Goal: Find specific page/section: Find specific page/section

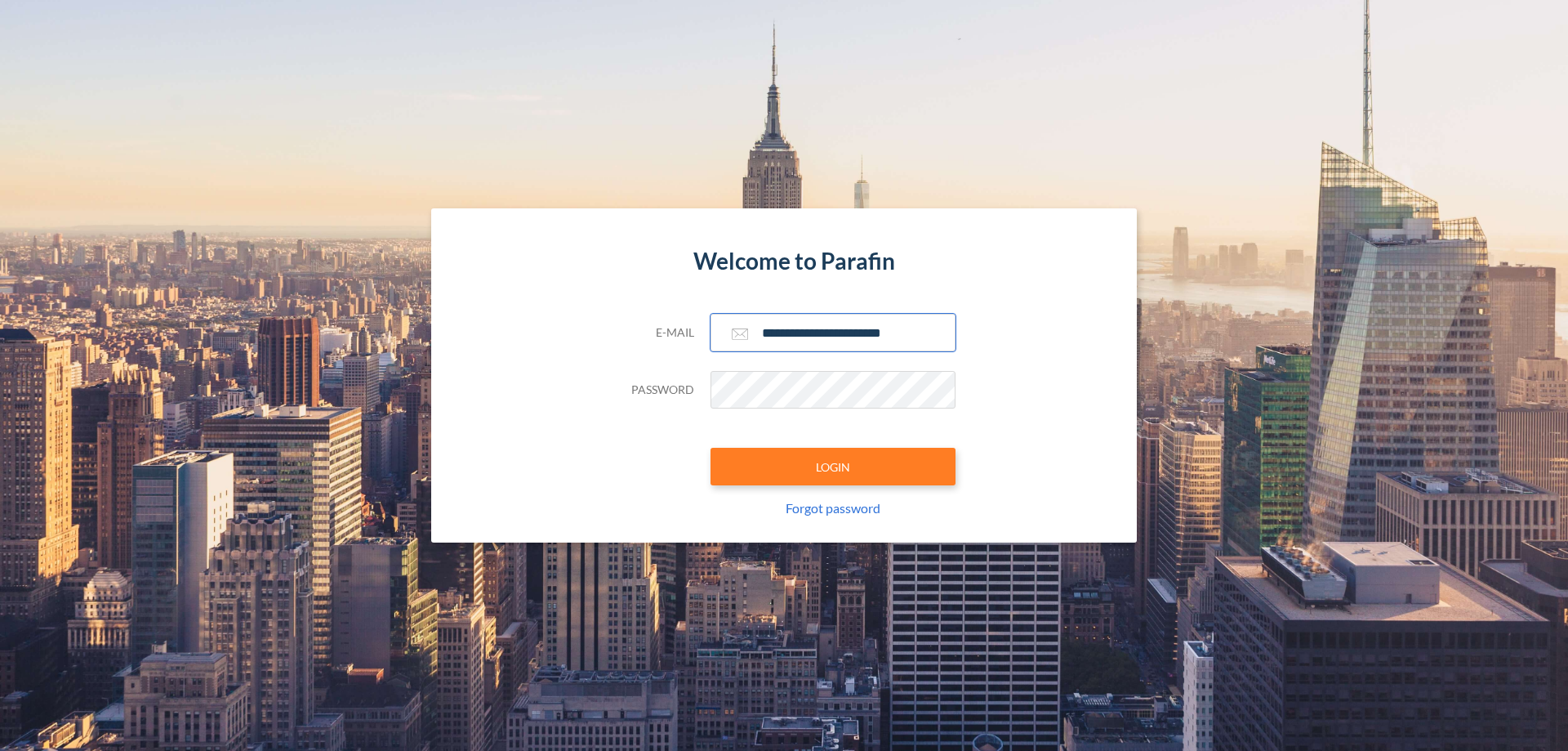
type input "**********"
click at [833, 467] on button "LOGIN" at bounding box center [832, 466] width 245 height 37
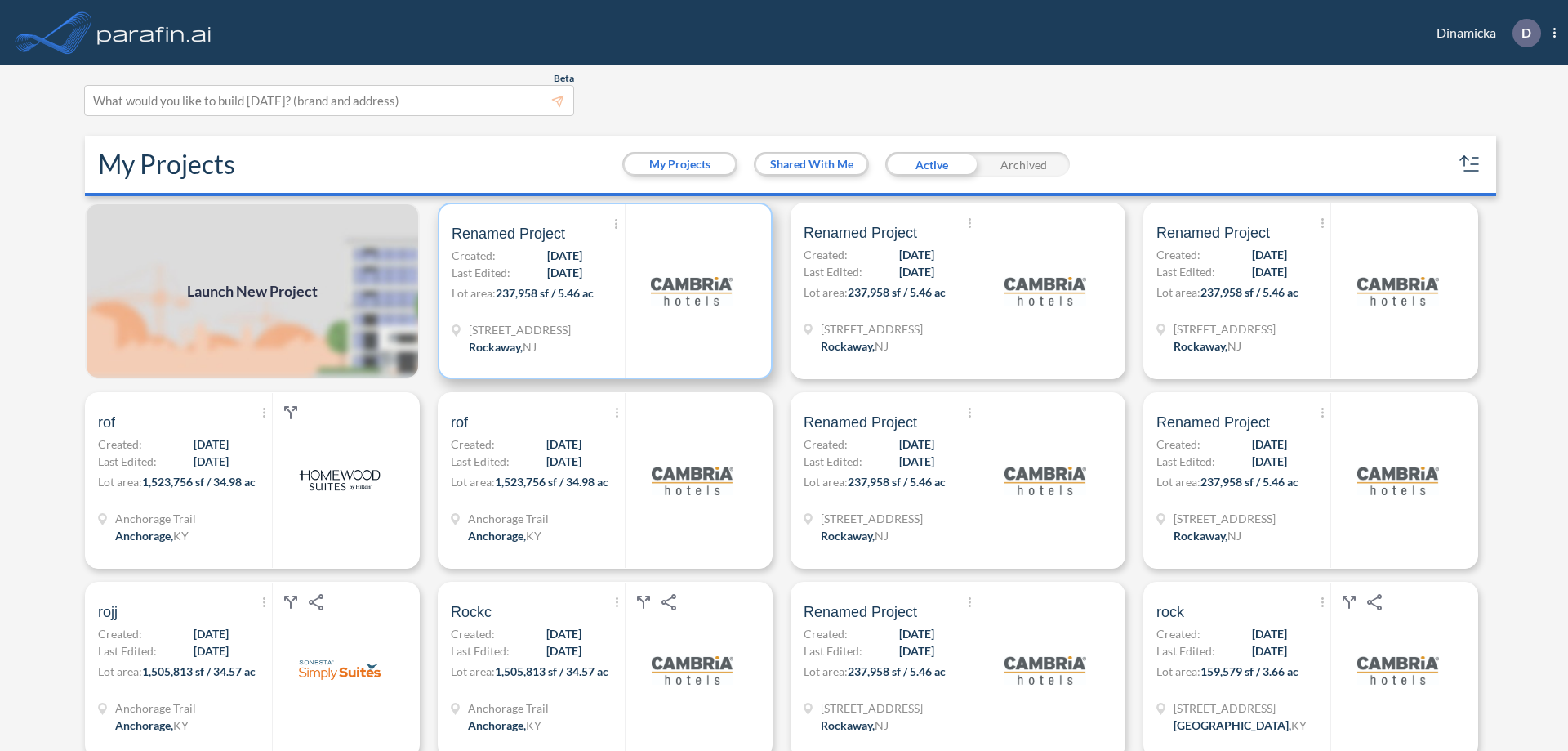
scroll to position [4, 0]
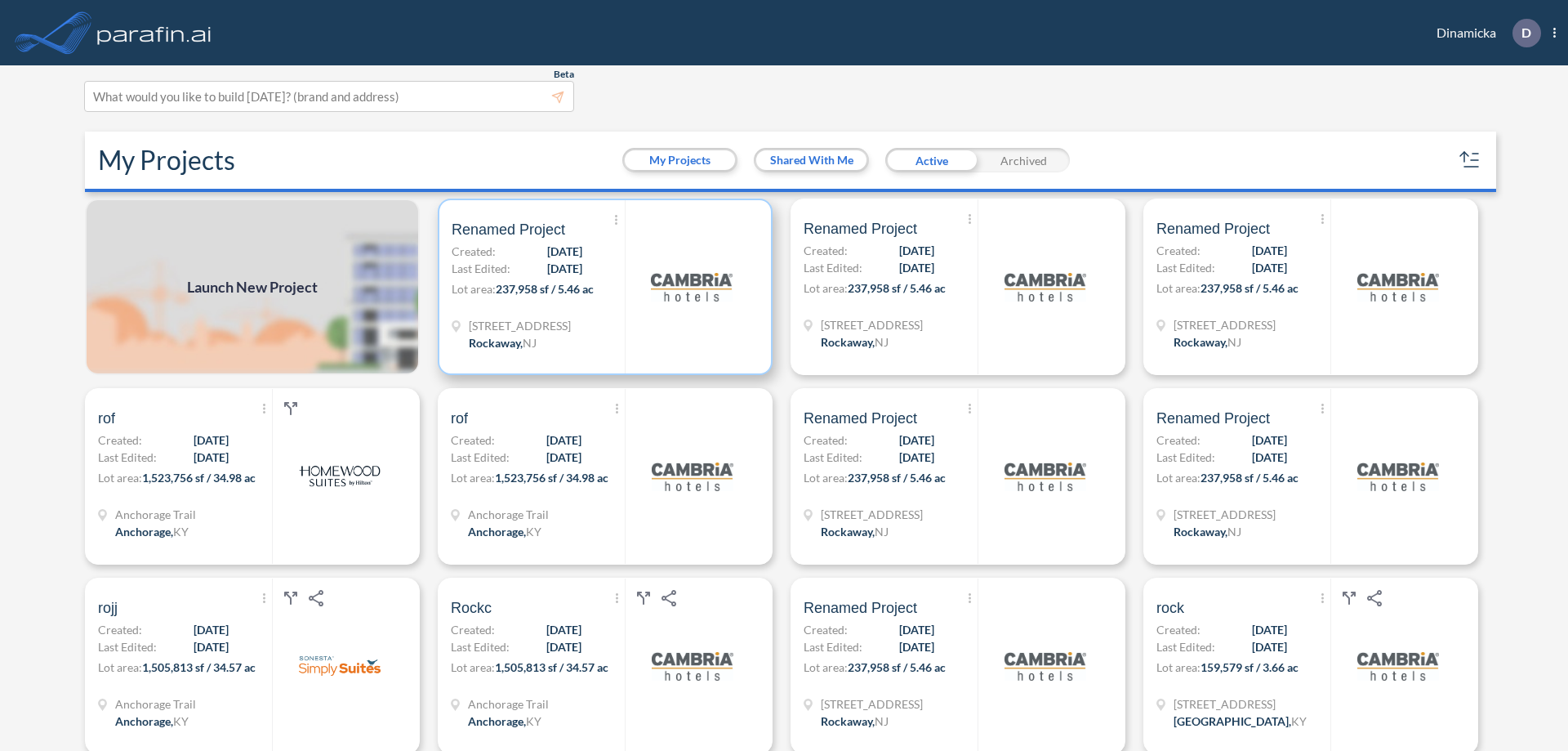
click at [602, 287] on p "Lot area: 237,958 sf / 5.46 ac" at bounding box center [538, 292] width 173 height 24
